Goal: Task Accomplishment & Management: Manage account settings

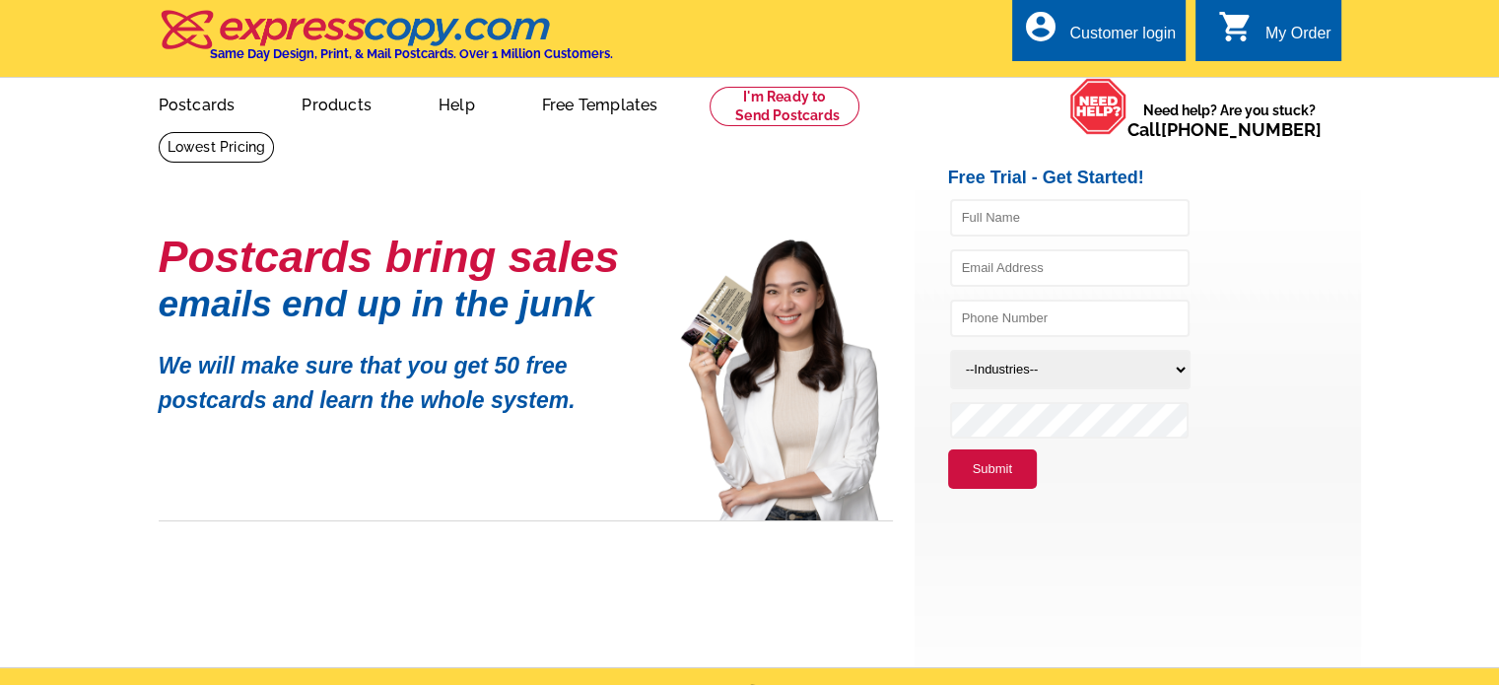
click at [1147, 35] on div "Customer login" at bounding box center [1123, 39] width 106 height 28
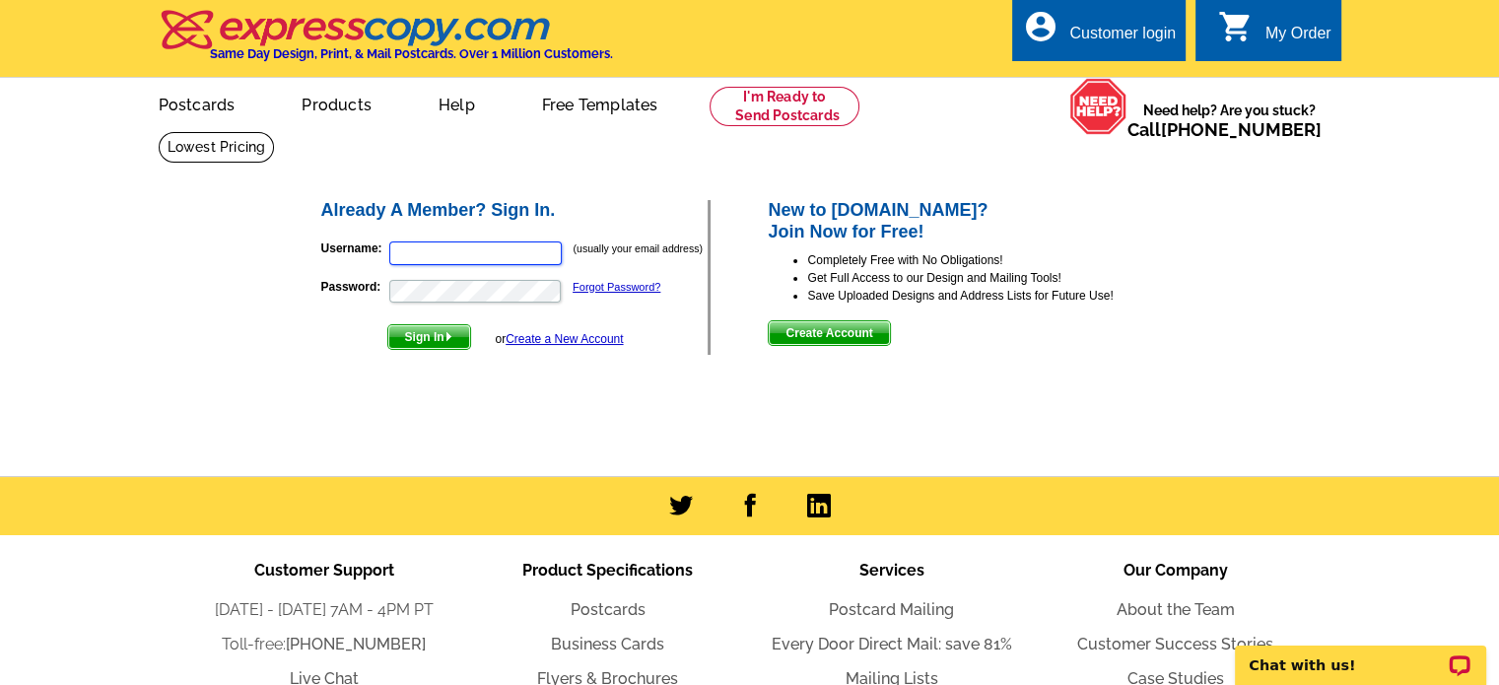
click at [402, 255] on input "Username:" at bounding box center [475, 254] width 173 height 24
type input "[PERSON_NAME][EMAIL_ADDRESS][DOMAIN_NAME]"
click at [387, 324] on button "Sign In" at bounding box center [429, 337] width 84 height 26
